Goal: Transaction & Acquisition: Subscribe to service/newsletter

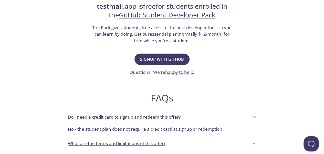
scroll to position [114, 0]
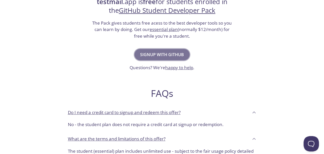
click at [165, 56] on span "Signup with GitHub" at bounding box center [162, 54] width 44 height 7
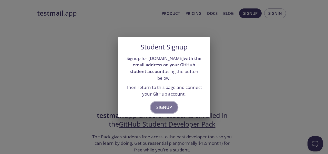
click at [165, 104] on span "Signup" at bounding box center [164, 107] width 16 height 7
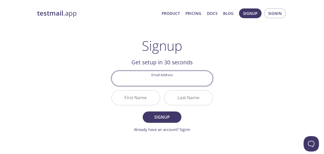
click at [170, 75] on input "Email Address" at bounding box center [162, 78] width 101 height 15
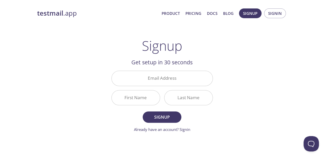
click at [185, 59] on h2 "Get setup in 30 seconds" at bounding box center [163, 62] width 102 height 9
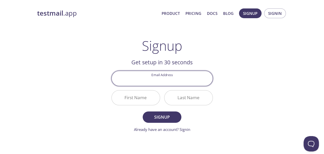
click at [174, 78] on input "Email Address" at bounding box center [162, 78] width 101 height 15
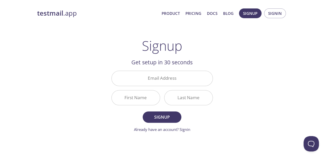
click at [175, 58] on h2 "Get setup in 30 seconds" at bounding box center [163, 62] width 102 height 9
click at [163, 79] on input "Email Address" at bounding box center [162, 78] width 101 height 15
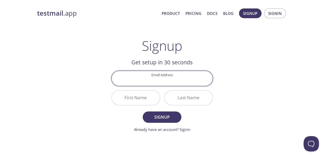
click at [163, 79] on input "Email Address" at bounding box center [162, 78] width 101 height 15
click at [172, 81] on input "Email Address" at bounding box center [162, 78] width 101 height 15
click at [163, 83] on input "Email Address" at bounding box center [162, 78] width 101 height 15
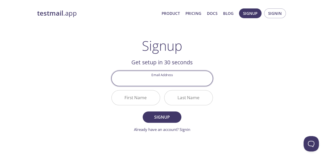
click at [163, 83] on input "Email Address" at bounding box center [162, 78] width 101 height 15
click at [165, 82] on input "Email Address" at bounding box center [162, 78] width 101 height 15
type input "shhzayb@gmail.com"
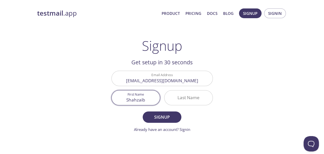
type input "Shahzaib"
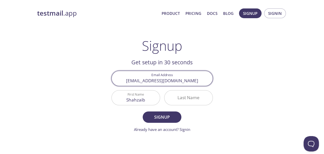
click at [165, 82] on input "shhzayb@gmail.com" at bounding box center [162, 78] width 101 height 15
type input "[EMAIL_ADDRESS][DOMAIN_NAME]"
click at [178, 97] on input "Last Name" at bounding box center [189, 98] width 48 height 15
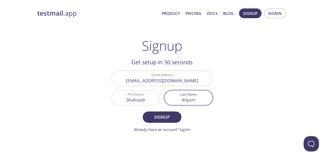
type input "Anjum"
click at [143, 112] on button "Signup" at bounding box center [162, 117] width 38 height 11
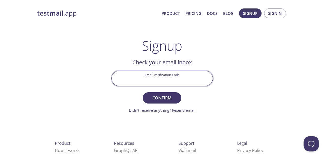
click at [163, 81] on input "Email Verification Code" at bounding box center [162, 78] width 101 height 15
paste input "TDR2KDC"
type input "TDR2KDC"
click at [143, 92] on button "Confirm" at bounding box center [162, 97] width 38 height 11
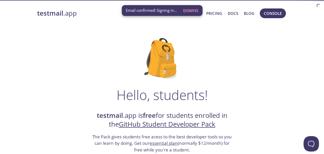
scroll to position [8, 0]
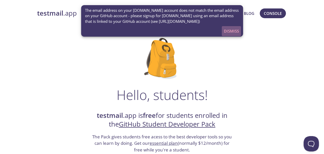
click at [232, 32] on span "Dismiss" at bounding box center [231, 31] width 15 height 7
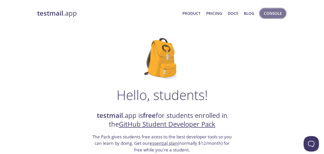
click at [275, 9] on button "Console" at bounding box center [273, 13] width 26 height 10
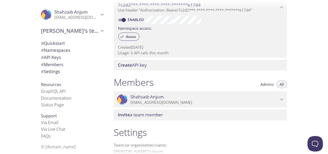
scroll to position [210, 0]
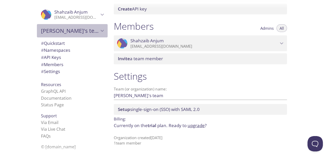
click at [72, 32] on span "[PERSON_NAME]'s team" at bounding box center [70, 30] width 58 height 7
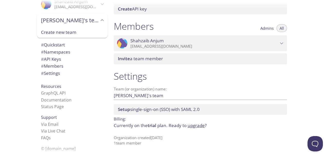
scroll to position [0, 0]
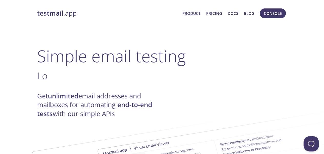
click at [193, 14] on link "Product" at bounding box center [191, 13] width 18 height 7
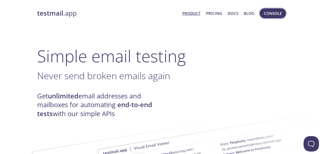
click at [278, 16] on span "Console" at bounding box center [273, 13] width 18 height 7
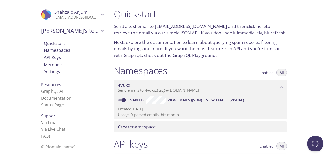
click at [144, 29] on p "Send a test email to [EMAIL_ADDRESS][DOMAIN_NAME] and then click here to retrie…" at bounding box center [200, 29] width 173 height 13
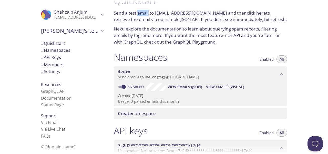
scroll to position [10, 0]
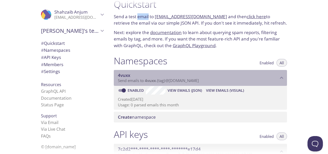
click at [148, 79] on span "4vuxx" at bounding box center [150, 80] width 11 height 5
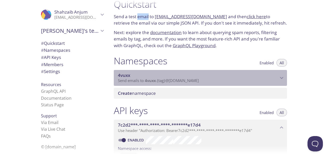
click at [148, 79] on span "4vuxx" at bounding box center [150, 80] width 11 height 5
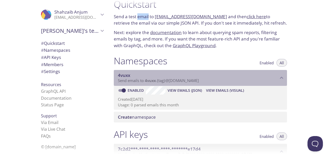
click at [121, 75] on span "4vuxx" at bounding box center [124, 75] width 12 height 6
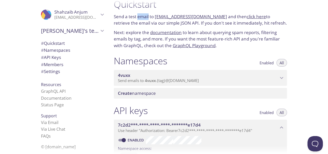
drag, startPoint x: 154, startPoint y: 18, endPoint x: 218, endPoint y: 14, distance: 64.2
click at [218, 14] on p "Send a test email to [EMAIL_ADDRESS][DOMAIN_NAME] and then click here to retrie…" at bounding box center [200, 19] width 173 height 13
copy p "[EMAIL_ADDRESS][DOMAIN_NAME]"
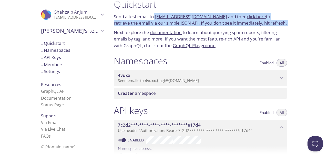
drag, startPoint x: 159, startPoint y: 27, endPoint x: 155, endPoint y: 18, distance: 9.7
click at [155, 18] on div "Quickstart Send a test email to [EMAIL_ADDRESS][DOMAIN_NAME] and then click her…" at bounding box center [201, 23] width 182 height 57
click at [155, 18] on p "Send a test email to [EMAIL_ADDRESS][DOMAIN_NAME] and then click here to retrie…" at bounding box center [200, 19] width 173 height 13
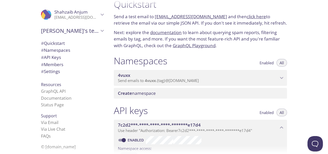
drag, startPoint x: 155, startPoint y: 18, endPoint x: 219, endPoint y: 15, distance: 63.9
click at [219, 15] on p "Send a test email to [EMAIL_ADDRESS][DOMAIN_NAME] and then click here to retrie…" at bounding box center [200, 19] width 173 height 13
copy link "[EMAIL_ADDRESS][DOMAIN_NAME]"
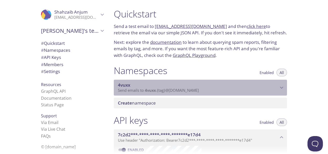
click at [158, 82] on span "4vuxx" at bounding box center [198, 85] width 160 height 6
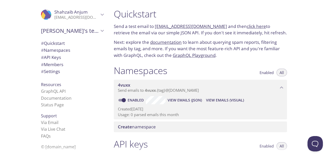
click at [152, 117] on p "Usage: 0 parsed emails this month" at bounding box center [200, 114] width 165 height 5
click at [248, 25] on link "click here" at bounding box center [256, 26] width 19 height 6
